Goal: Information Seeking & Learning: Check status

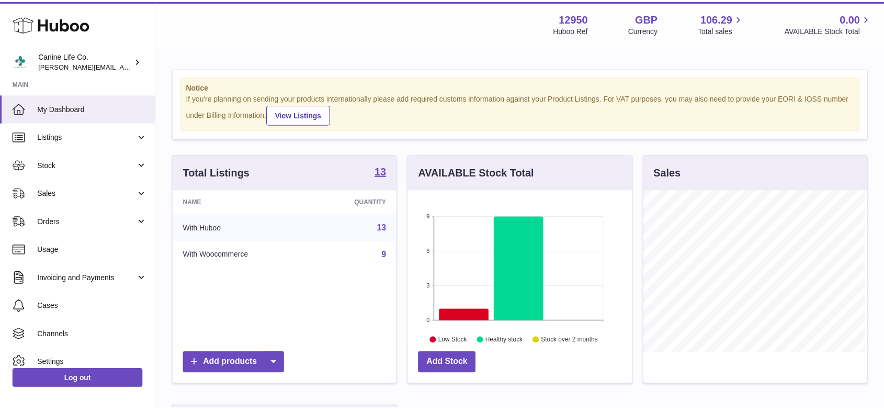
scroll to position [163, 226]
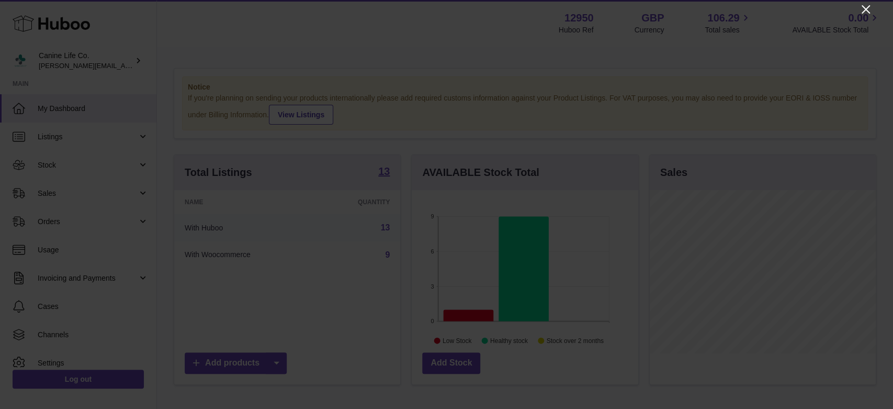
click at [864, 9] on icon "Close" at bounding box center [866, 9] width 13 height 13
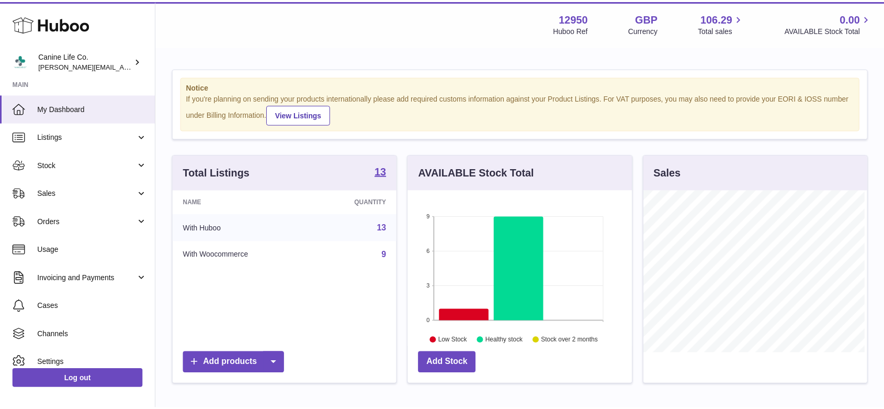
scroll to position [523017, 522956]
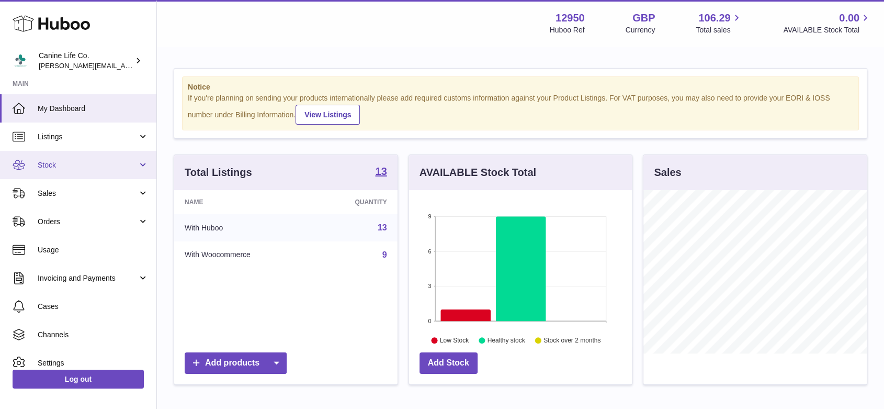
click at [74, 171] on link "Stock" at bounding box center [78, 165] width 156 height 28
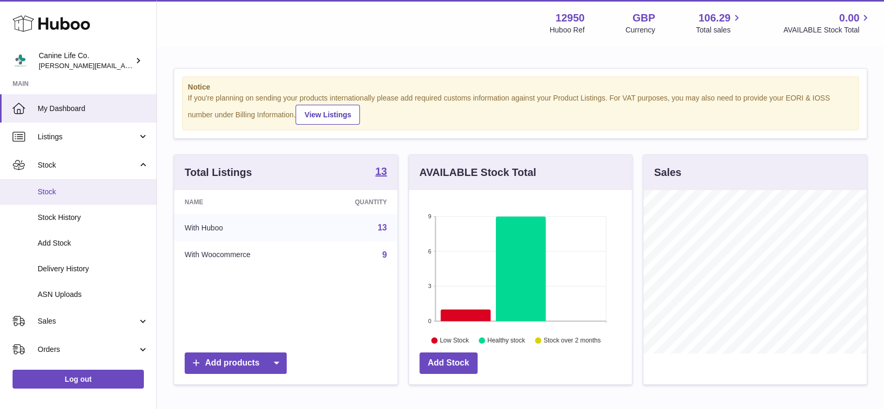
click at [71, 195] on span "Stock" at bounding box center [93, 192] width 111 height 10
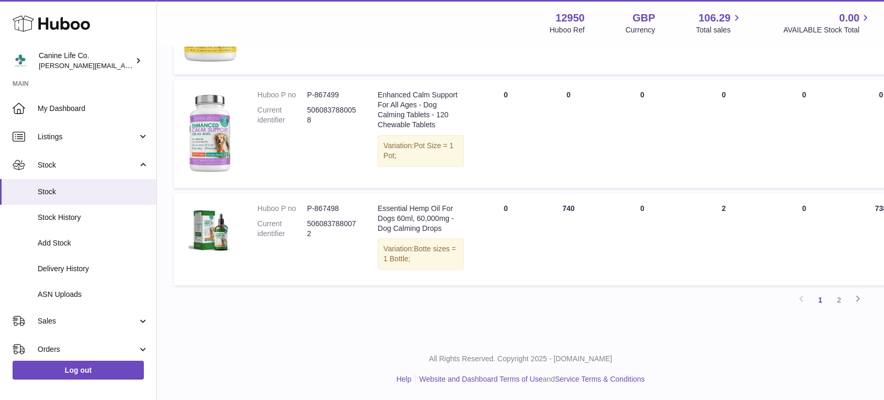
scroll to position [1239, 0]
click at [838, 300] on link "2" at bounding box center [839, 299] width 19 height 19
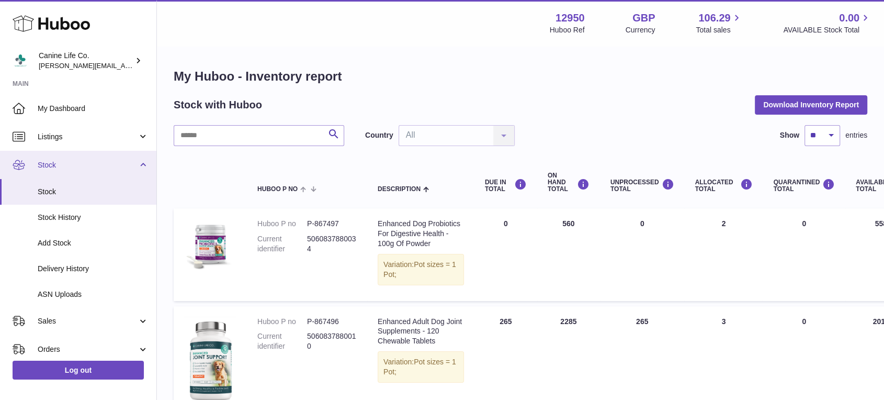
click at [114, 163] on span "Stock" at bounding box center [88, 165] width 100 height 10
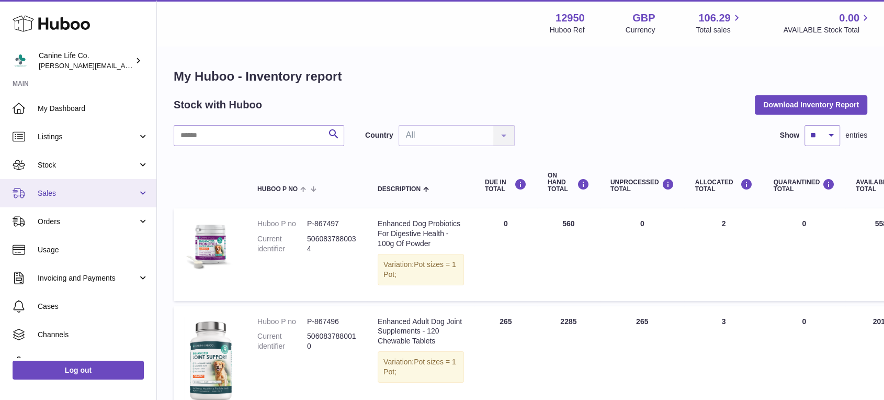
click at [80, 196] on span "Sales" at bounding box center [88, 193] width 100 height 10
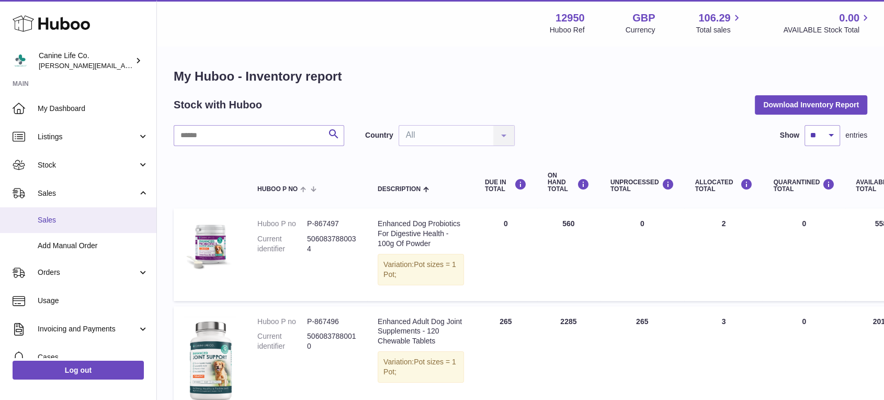
click at [80, 221] on span "Sales" at bounding box center [93, 220] width 111 height 10
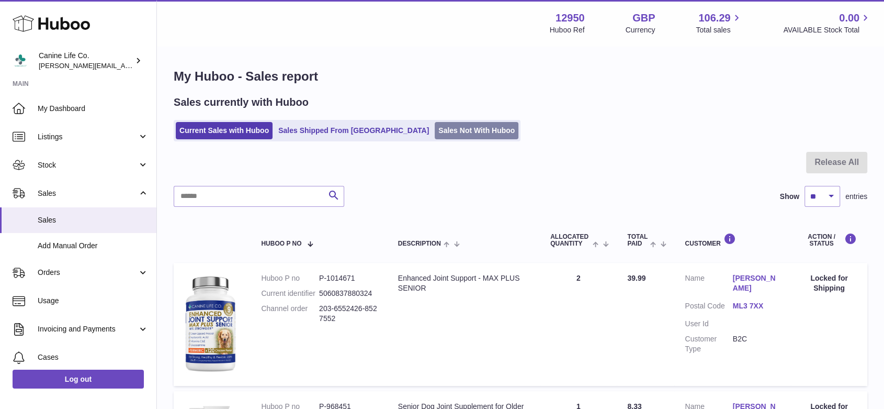
click at [435, 134] on link "Sales Not With Huboo" at bounding box center [477, 130] width 84 height 17
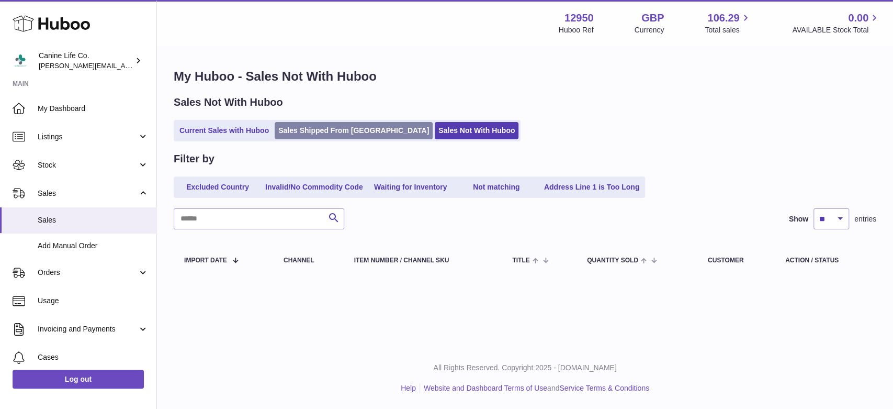
click at [309, 132] on link "Sales Shipped From Huboo" at bounding box center [354, 130] width 158 height 17
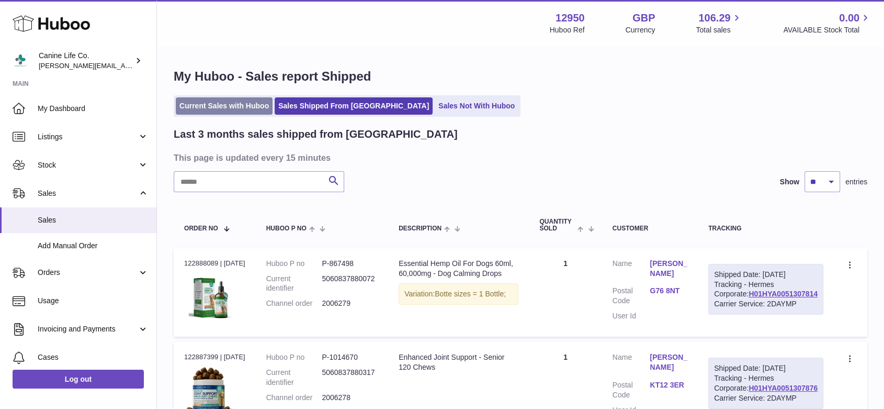
click at [233, 104] on link "Current Sales with Huboo" at bounding box center [224, 105] width 97 height 17
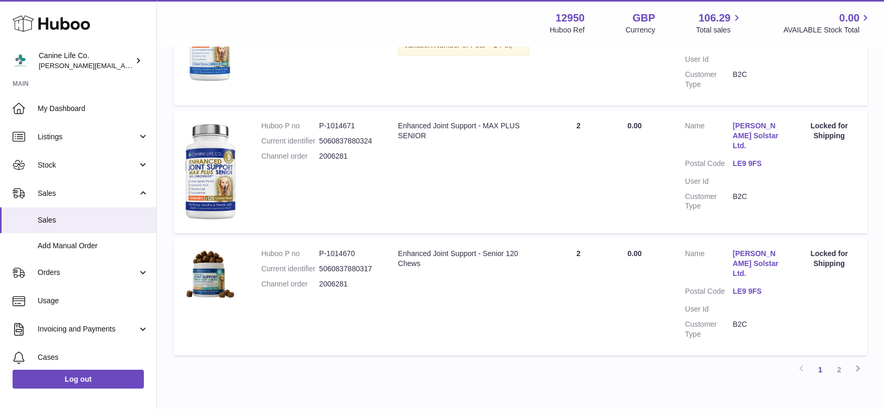
scroll to position [1122, 0]
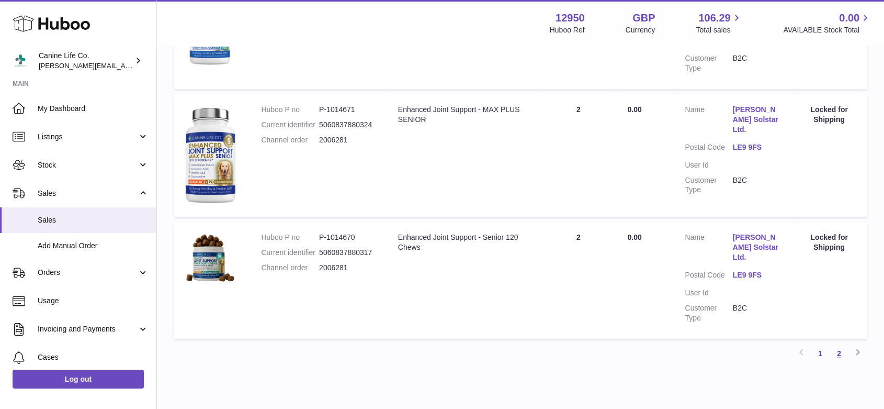
click at [840, 344] on link "2" at bounding box center [839, 353] width 19 height 19
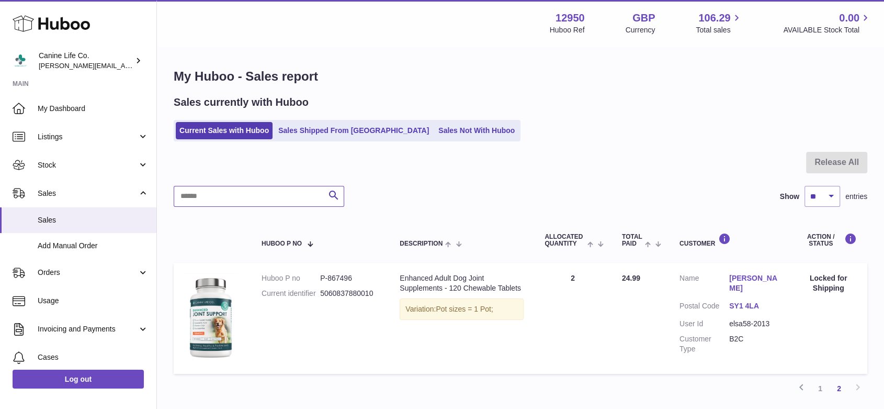
click at [310, 198] on input "text" at bounding box center [259, 196] width 171 height 21
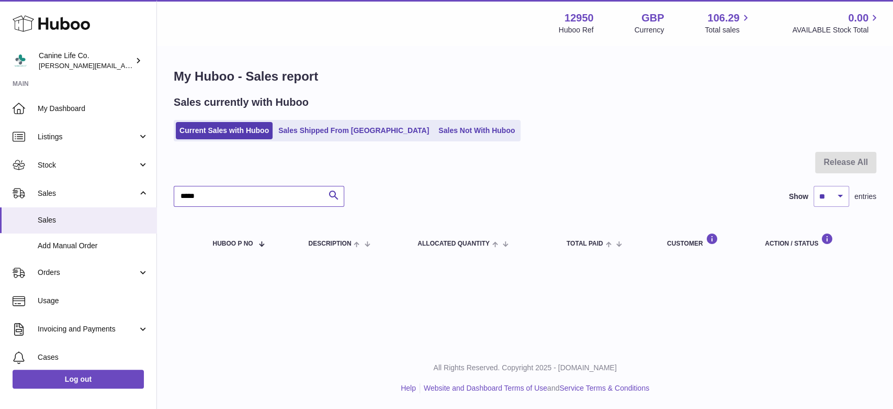
type input "*****"
click at [330, 132] on link "Sales Shipped From [GEOGRAPHIC_DATA]" at bounding box center [354, 130] width 158 height 17
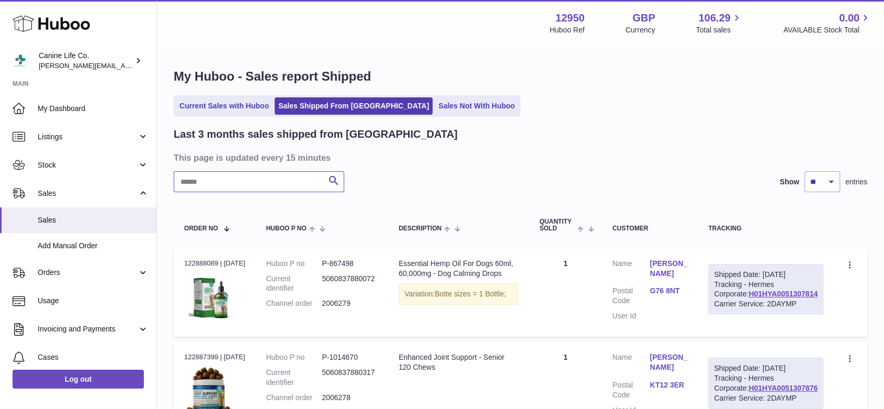
click at [227, 184] on input "text" at bounding box center [259, 181] width 171 height 21
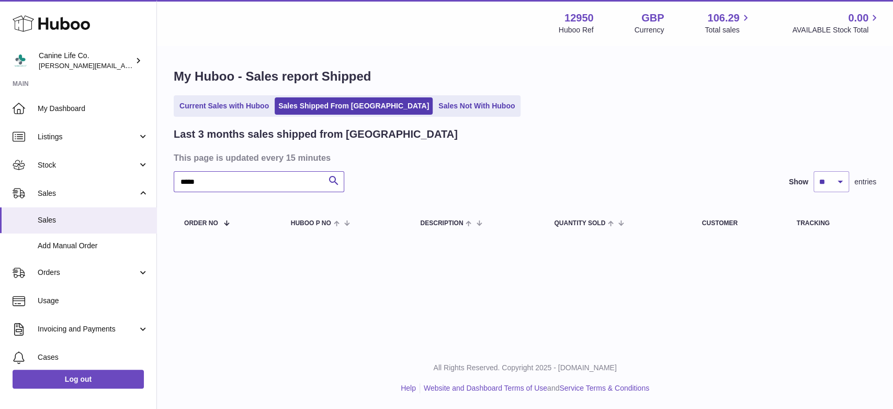
drag, startPoint x: 215, startPoint y: 184, endPoint x: 162, endPoint y: 183, distance: 52.9
click at [162, 183] on div "My Huboo - Sales report Shipped Current Sales with Huboo Sales Shipped From Hub…" at bounding box center [525, 155] width 736 height 216
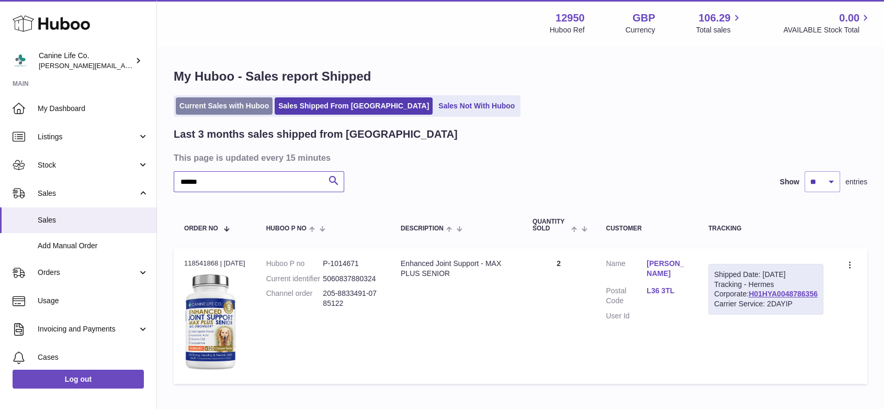
type input "******"
click at [226, 108] on link "Current Sales with Huboo" at bounding box center [224, 105] width 97 height 17
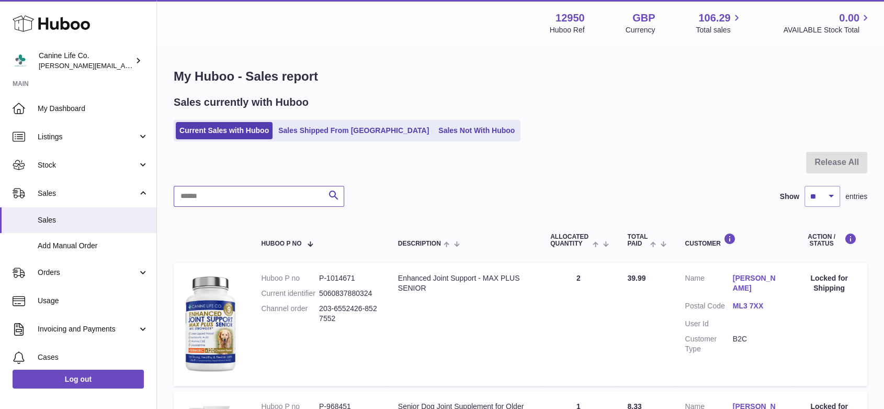
click at [252, 196] on input "text" at bounding box center [259, 196] width 171 height 21
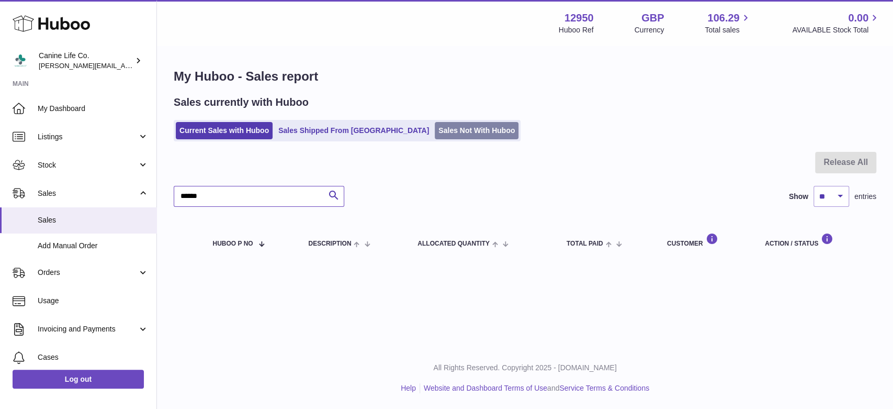
type input "******"
click at [435, 135] on link "Sales Not With Huboo" at bounding box center [477, 130] width 84 height 17
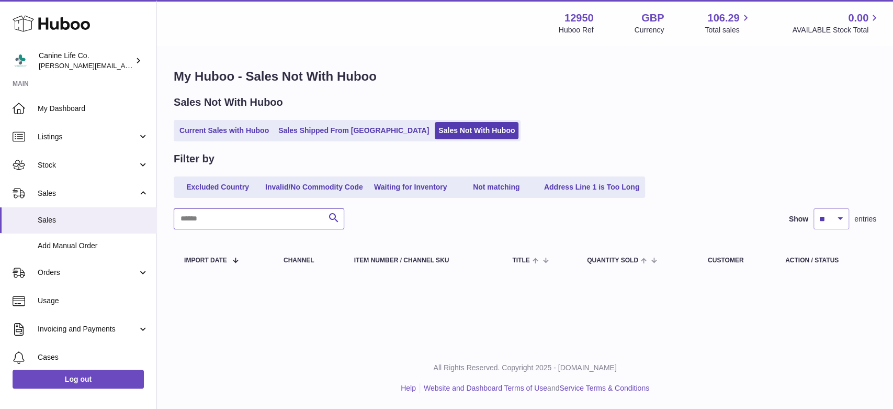
click at [276, 220] on input "text" at bounding box center [259, 218] width 171 height 21
type input "******"
click at [335, 130] on link "Sales Shipped From [GEOGRAPHIC_DATA]" at bounding box center [354, 130] width 158 height 17
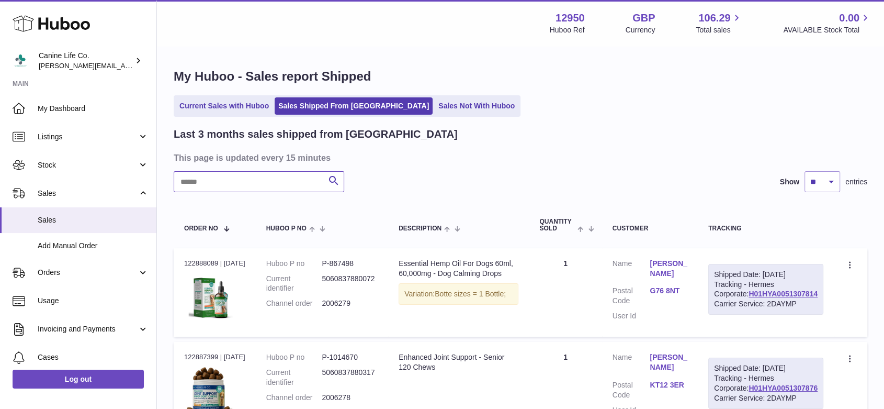
click at [272, 182] on input "text" at bounding box center [259, 181] width 171 height 21
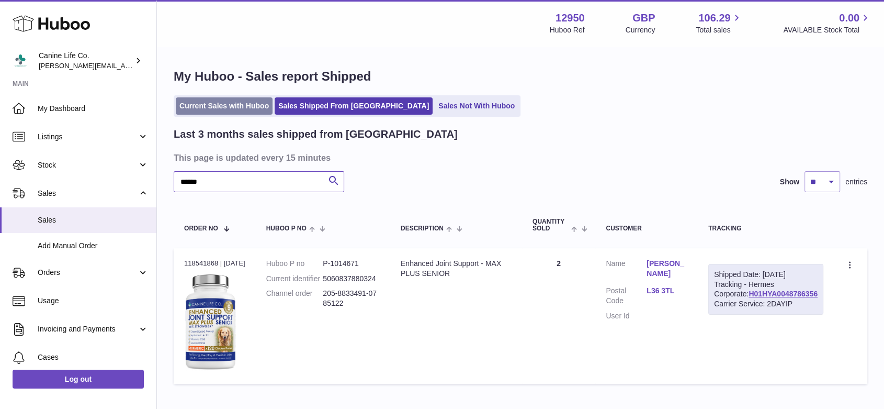
type input "******"
click at [230, 108] on link "Current Sales with Huboo" at bounding box center [224, 105] width 97 height 17
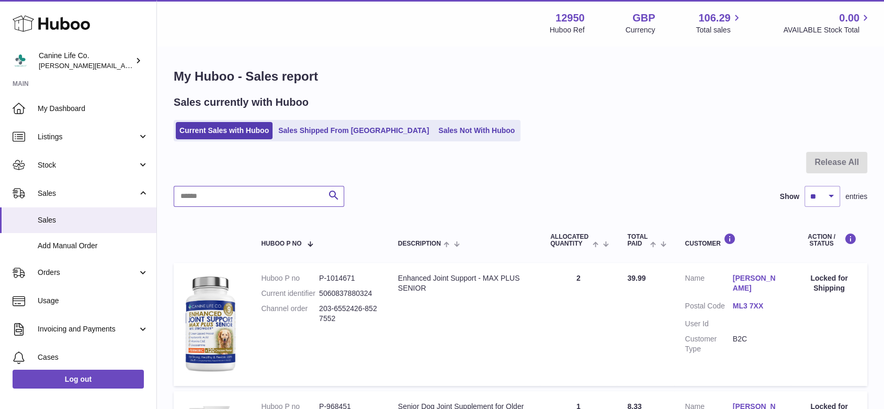
click at [226, 196] on input "text" at bounding box center [259, 196] width 171 height 21
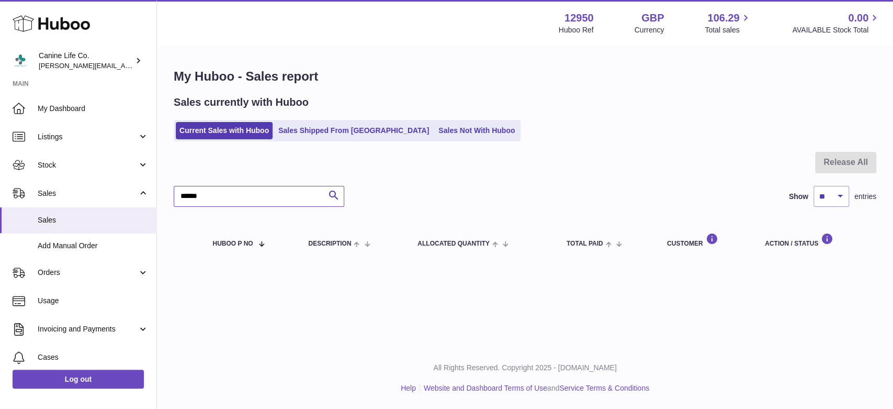
type input "******"
click at [346, 136] on link "Sales Shipped From [GEOGRAPHIC_DATA]" at bounding box center [354, 130] width 158 height 17
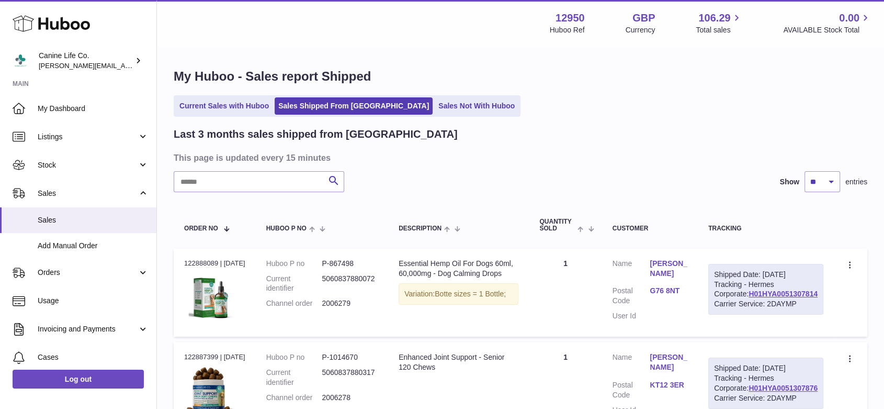
click at [252, 185] on input "text" at bounding box center [259, 181] width 171 height 21
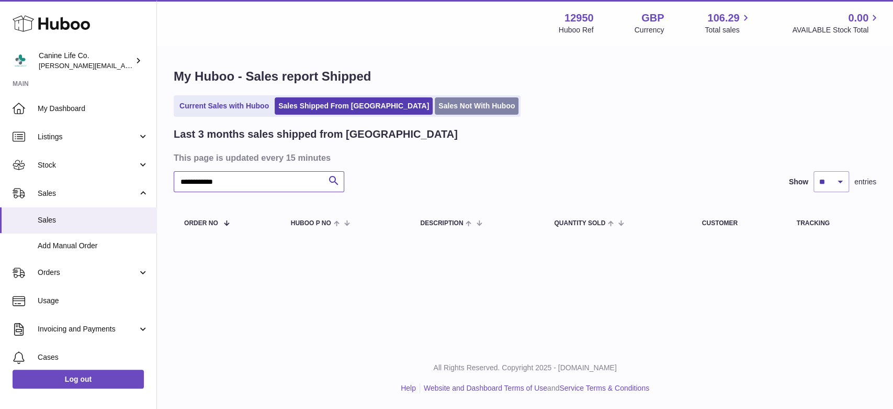
type input "**********"
click at [435, 108] on link "Sales Not With Huboo" at bounding box center [477, 105] width 84 height 17
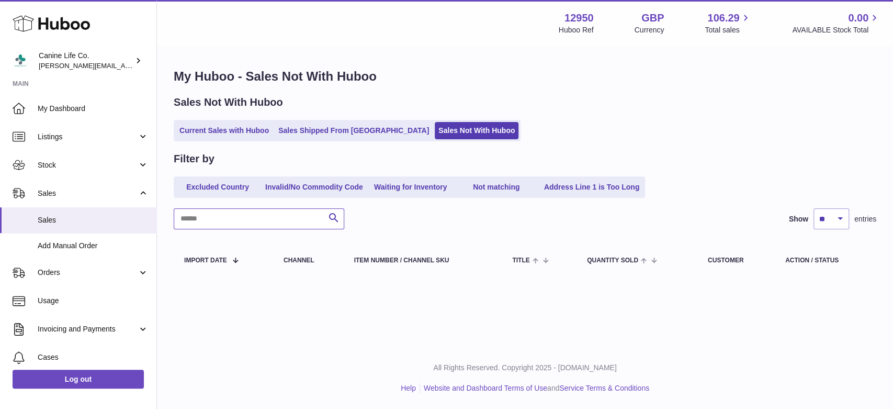
click at [226, 222] on input "text" at bounding box center [259, 218] width 171 height 21
type input "**********"
click at [205, 134] on link "Current Sales with Huboo" at bounding box center [224, 130] width 97 height 17
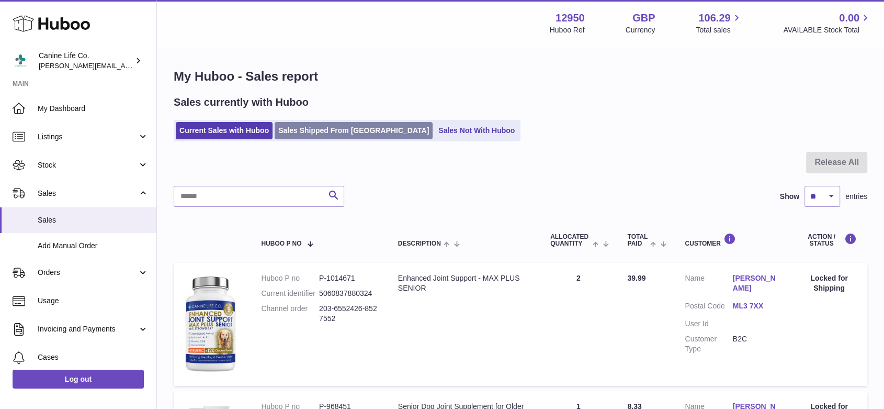
click at [349, 136] on link "Sales Shipped From [GEOGRAPHIC_DATA]" at bounding box center [354, 130] width 158 height 17
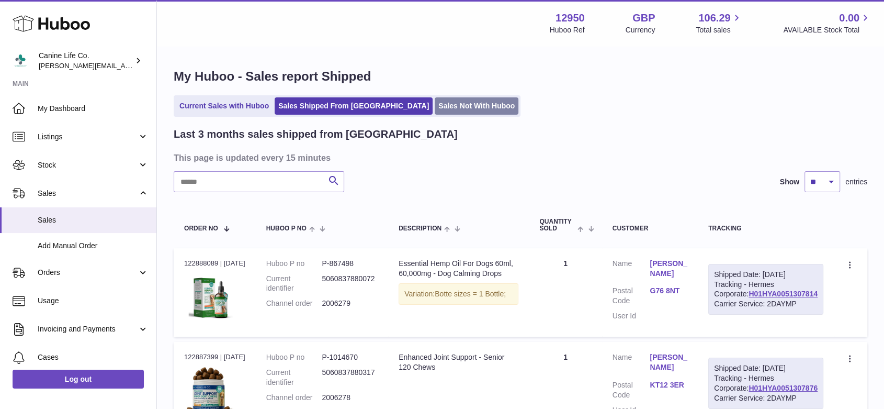
click at [435, 103] on link "Sales Not With Huboo" at bounding box center [477, 105] width 84 height 17
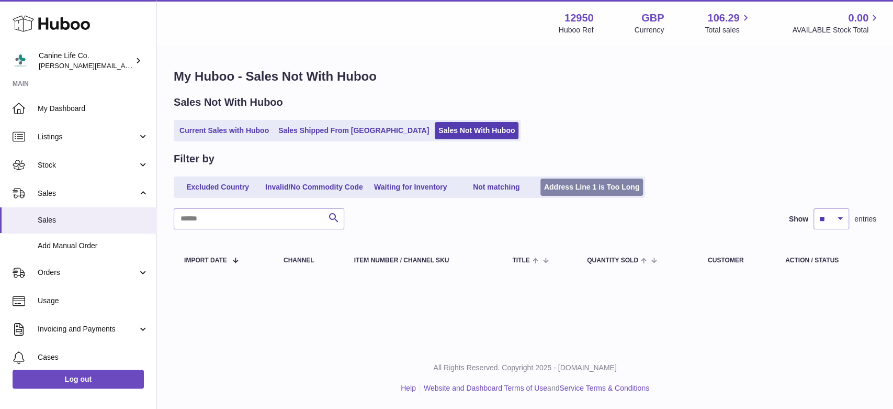
click at [594, 189] on link "Address Line 1 is Too Long" at bounding box center [591, 186] width 103 height 17
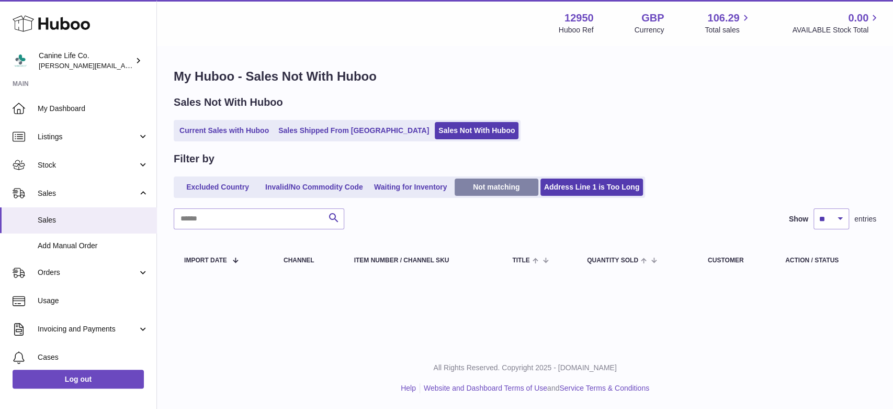
click at [498, 183] on link "Not matching" at bounding box center [497, 186] width 84 height 17
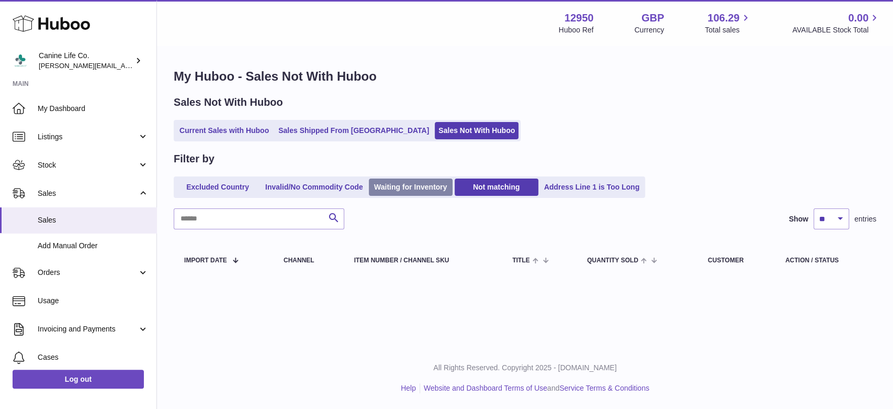
click at [432, 187] on link "Waiting for Inventory" at bounding box center [411, 186] width 84 height 17
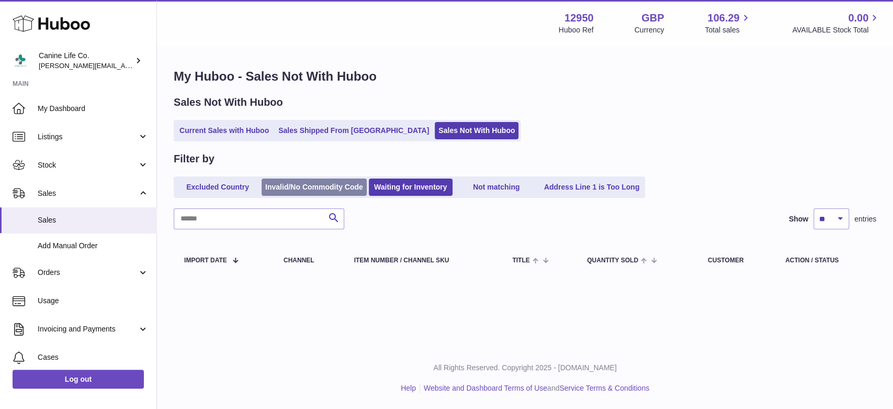
click at [337, 185] on link "Invalid/No Commodity Code" at bounding box center [314, 186] width 105 height 17
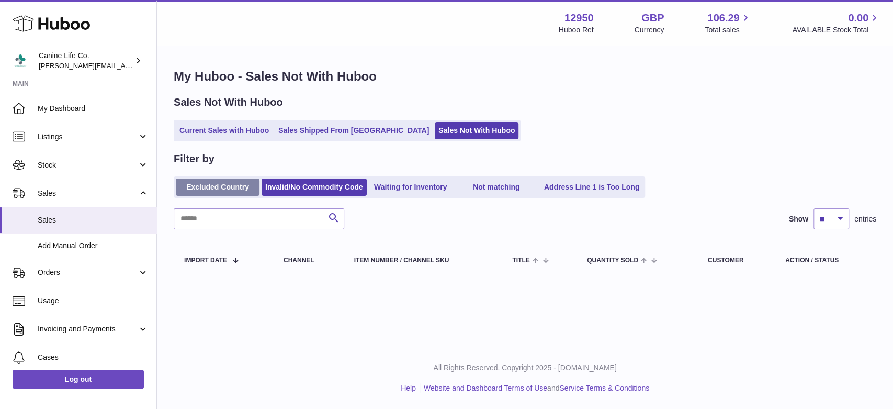
click at [232, 179] on link "Excluded Country" at bounding box center [218, 186] width 84 height 17
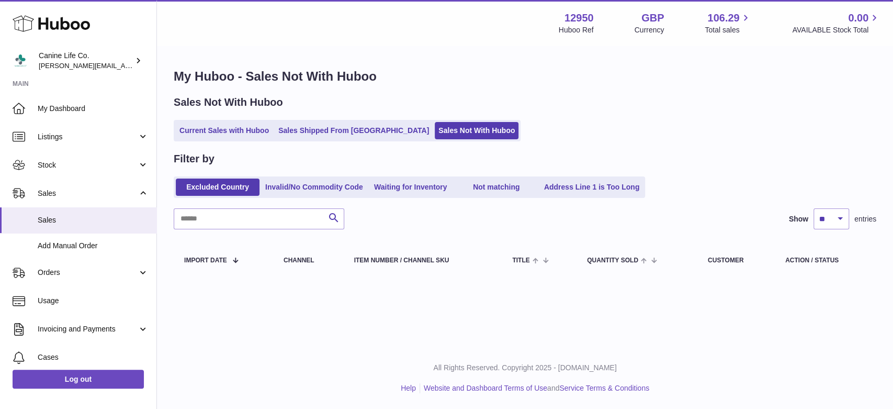
click at [503, 120] on div "Current Sales with Huboo Sales Shipped From Huboo Sales Not With Huboo" at bounding box center [525, 130] width 703 height 21
click at [607, 141] on div "Current Sales with Huboo Sales Shipped From Huboo Sales Not With Huboo" at bounding box center [525, 130] width 703 height 21
click at [349, 130] on link "Sales Shipped From [GEOGRAPHIC_DATA]" at bounding box center [354, 130] width 158 height 17
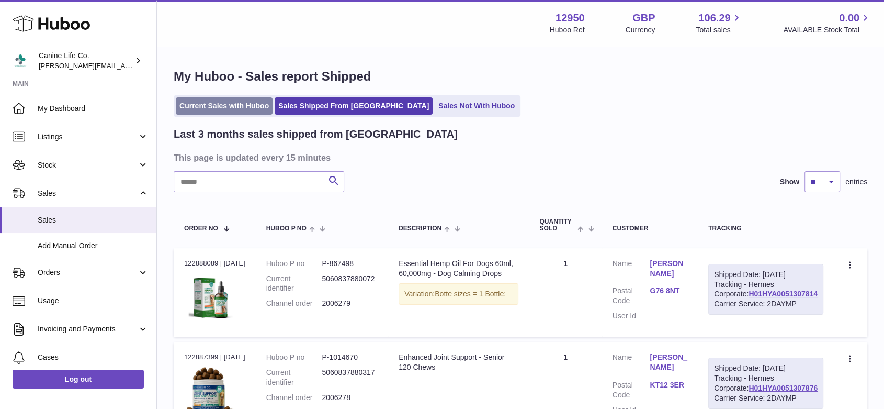
click at [243, 107] on link "Current Sales with Huboo" at bounding box center [224, 105] width 97 height 17
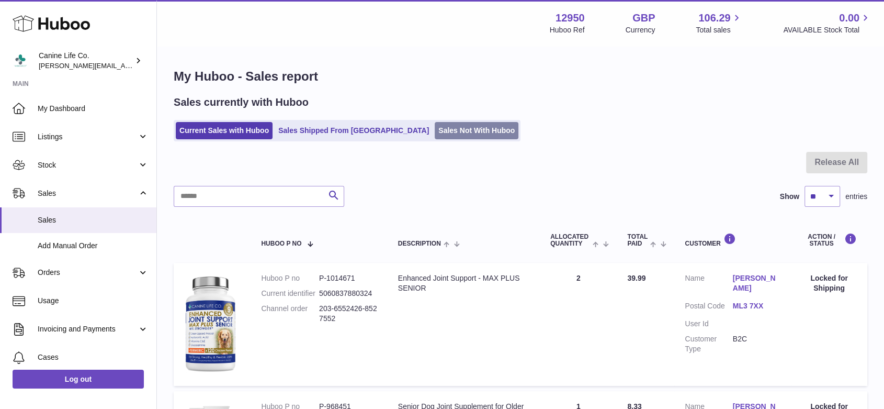
click at [448, 135] on link "Sales Not With Huboo" at bounding box center [477, 130] width 84 height 17
